Goal: Information Seeking & Learning: Check status

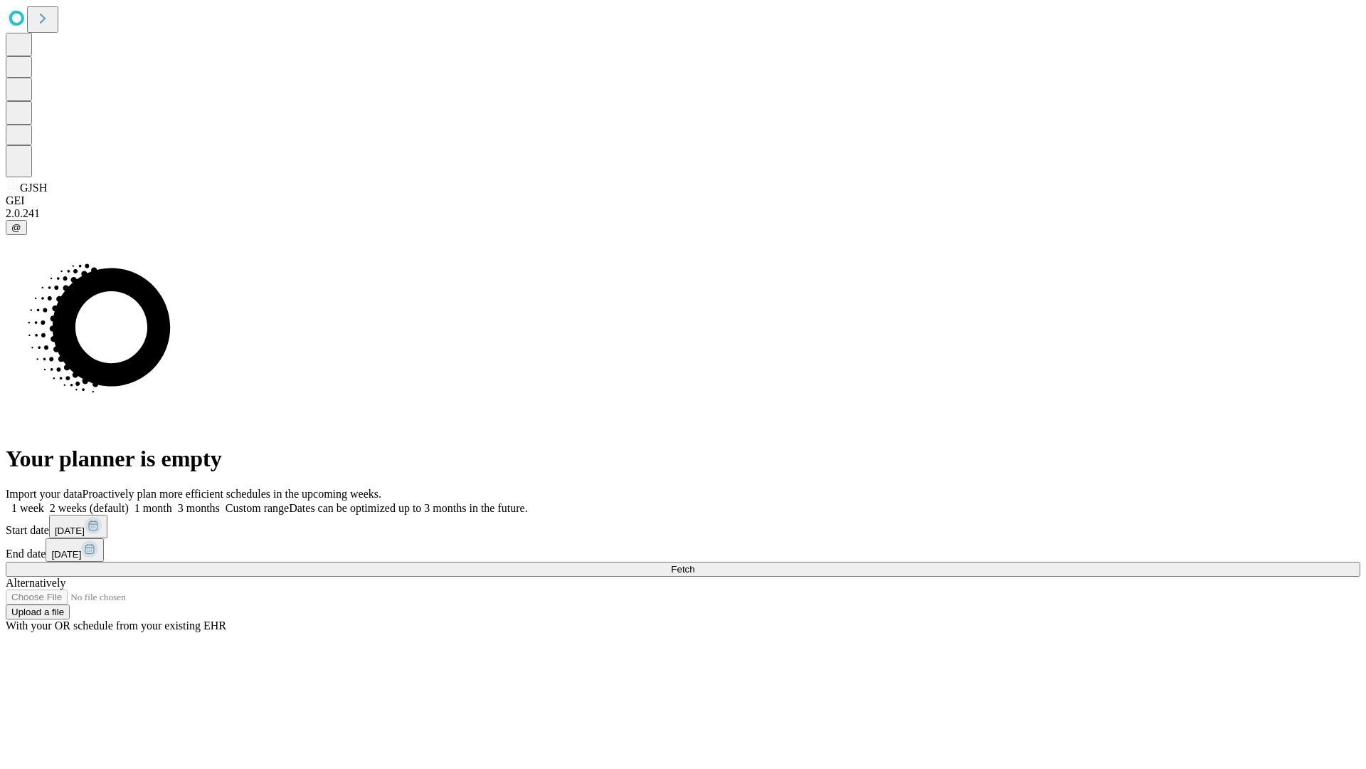
click at [695, 564] on span "Fetch" at bounding box center [682, 569] width 23 height 11
